Goal: Use online tool/utility: Use online tool/utility

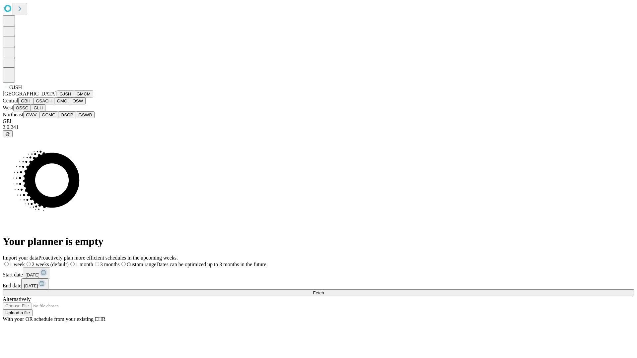
click at [57, 98] on button "GJSH" at bounding box center [65, 94] width 17 height 7
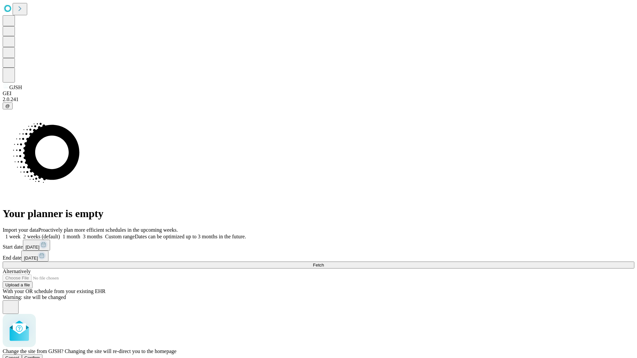
click at [40, 356] on span "Confirm" at bounding box center [33, 358] width 16 height 5
click at [21, 234] on label "1 week" at bounding box center [12, 237] width 18 height 6
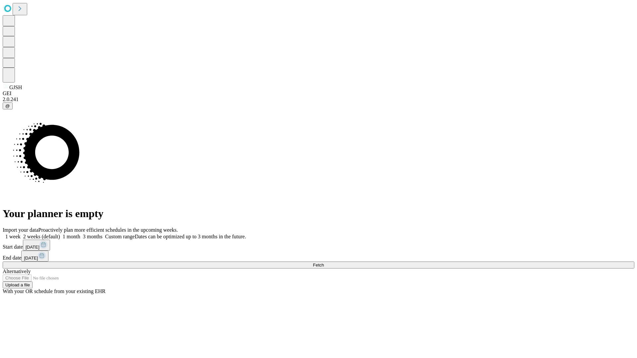
click at [324, 263] on span "Fetch" at bounding box center [318, 265] width 11 height 5
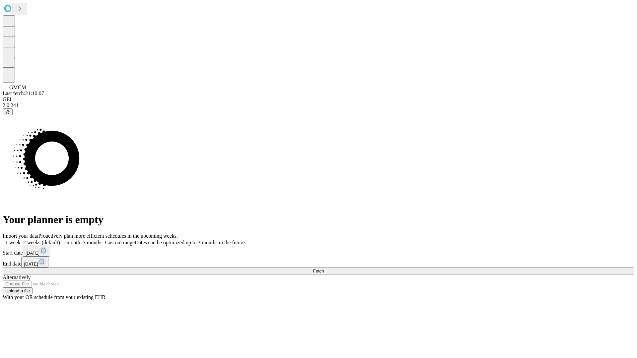
click at [21, 240] on label "1 week" at bounding box center [12, 243] width 18 height 6
click at [324, 269] on span "Fetch" at bounding box center [318, 271] width 11 height 5
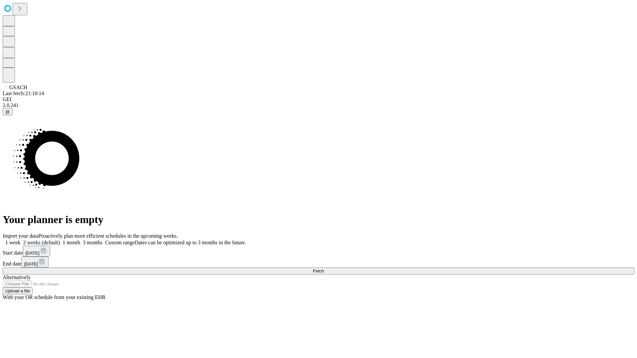
click at [21, 240] on label "1 week" at bounding box center [12, 243] width 18 height 6
click at [324, 269] on span "Fetch" at bounding box center [318, 271] width 11 height 5
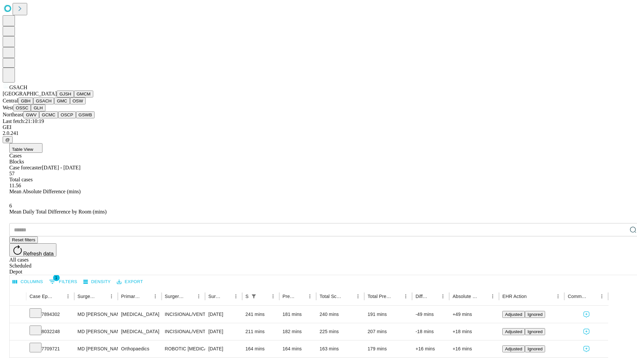
click at [54, 105] on button "GMC" at bounding box center [62, 101] width 16 height 7
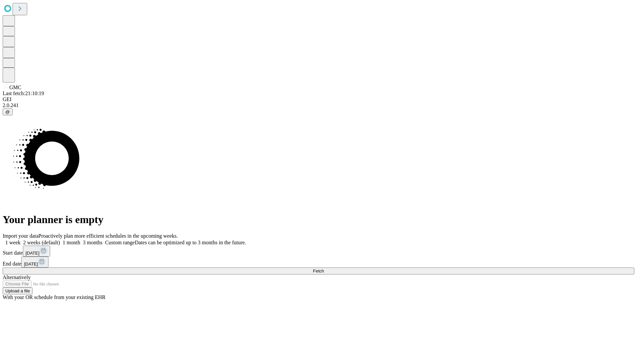
click at [21, 240] on label "1 week" at bounding box center [12, 243] width 18 height 6
click at [324, 269] on span "Fetch" at bounding box center [318, 271] width 11 height 5
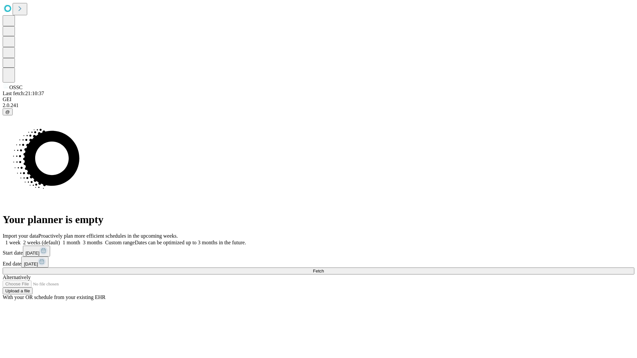
click at [21, 240] on label "1 week" at bounding box center [12, 243] width 18 height 6
click at [324, 269] on span "Fetch" at bounding box center [318, 271] width 11 height 5
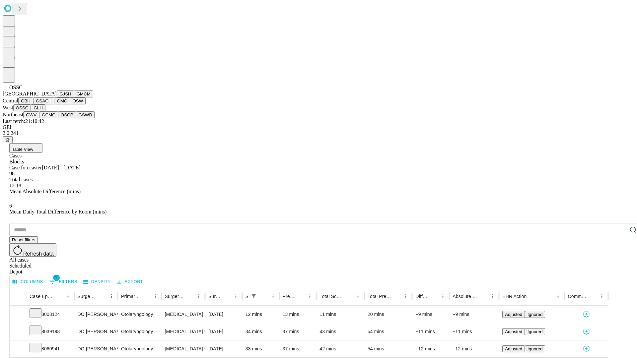
click at [45, 111] on button "GLH" at bounding box center [38, 108] width 14 height 7
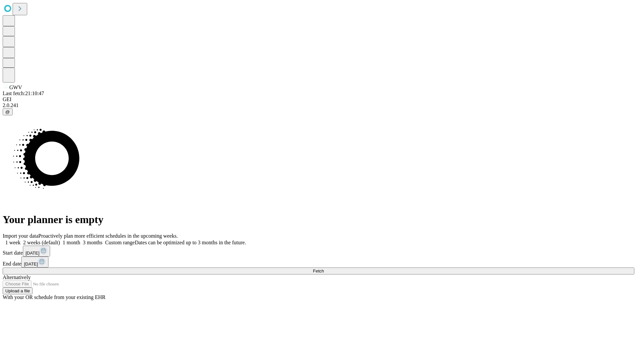
click at [21, 240] on label "1 week" at bounding box center [12, 243] width 18 height 6
click at [324, 269] on span "Fetch" at bounding box center [318, 271] width 11 height 5
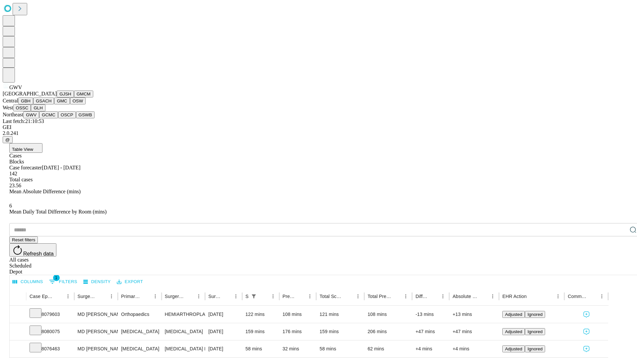
click at [51, 118] on button "GCMC" at bounding box center [48, 114] width 19 height 7
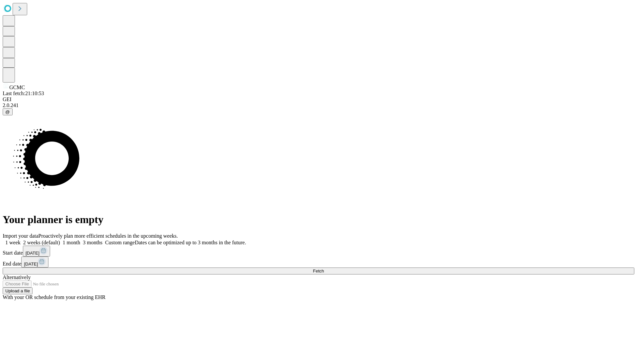
click at [324, 269] on span "Fetch" at bounding box center [318, 271] width 11 height 5
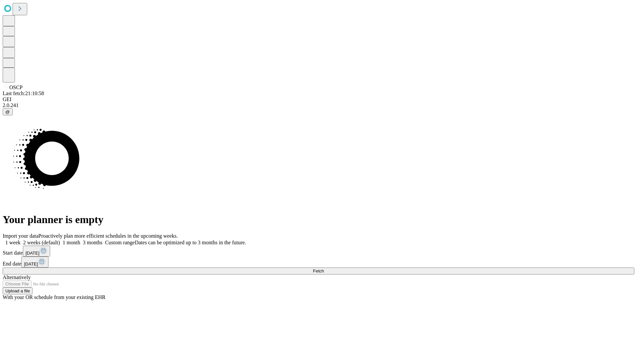
click at [21, 240] on label "1 week" at bounding box center [12, 243] width 18 height 6
click at [324, 269] on span "Fetch" at bounding box center [318, 271] width 11 height 5
